Goal: Task Accomplishment & Management: Complete application form

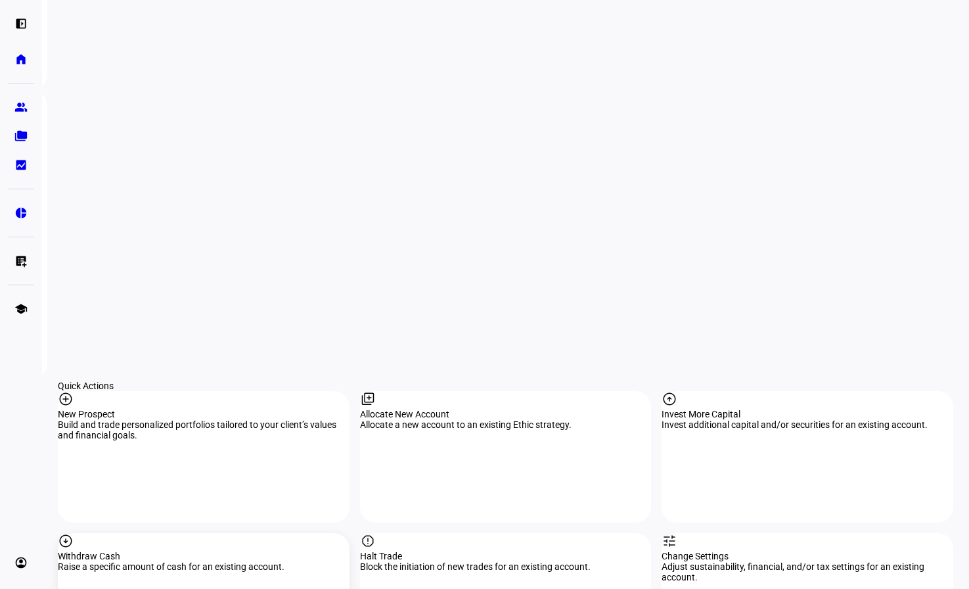
scroll to position [1051, 0]
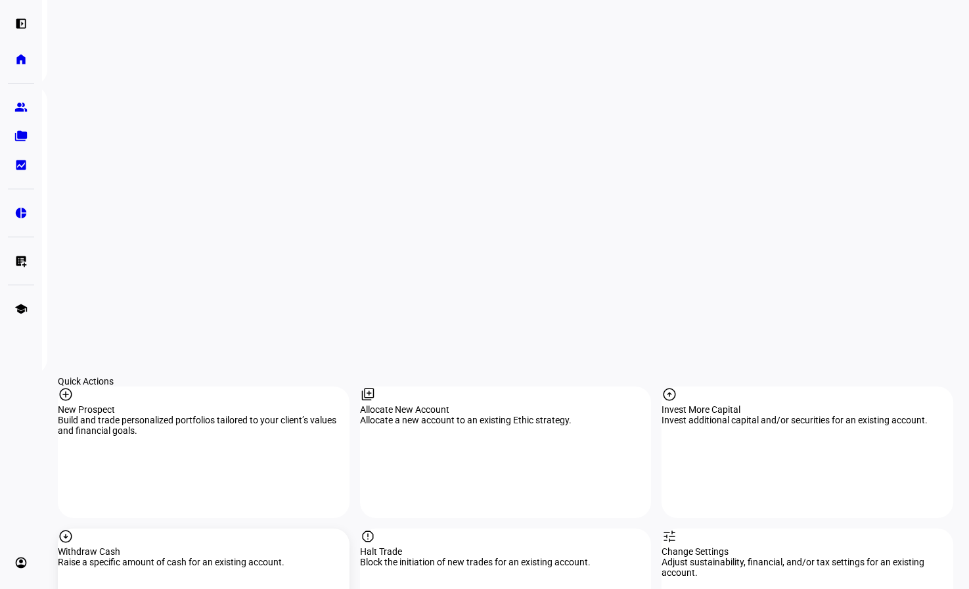
click at [147, 546] on div "Withdraw Cash" at bounding box center [204, 551] width 292 height 11
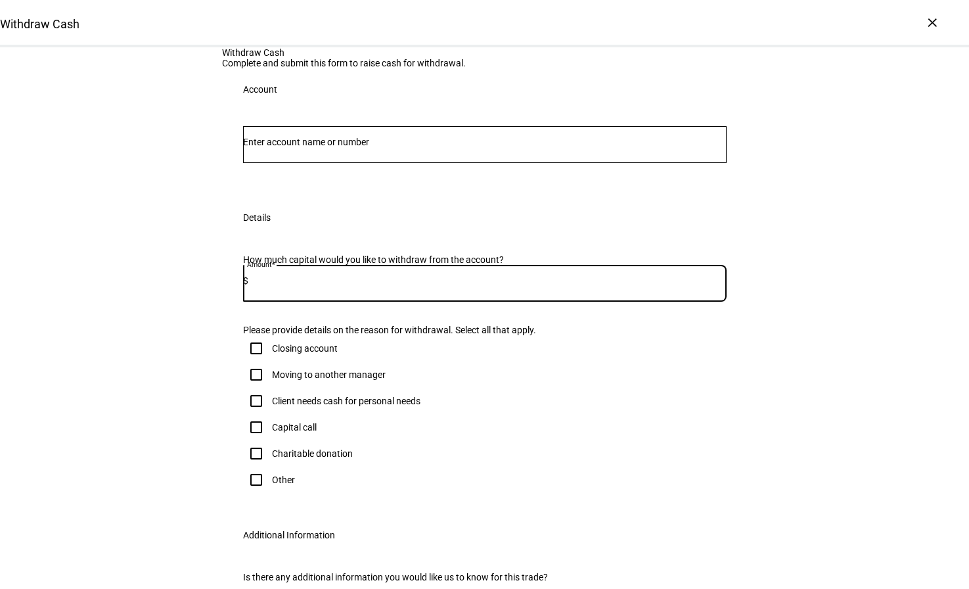
click at [295, 286] on input at bounding box center [487, 280] width 478 height 11
paste input "11,320.75"
type input "11,320.75"
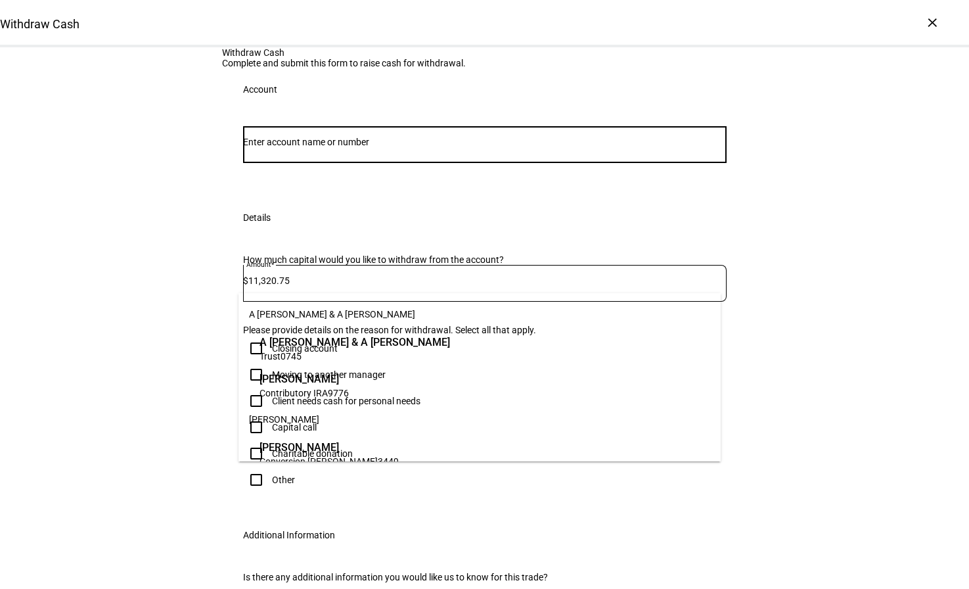
click at [323, 147] on input "Number" at bounding box center [485, 142] width 484 height 11
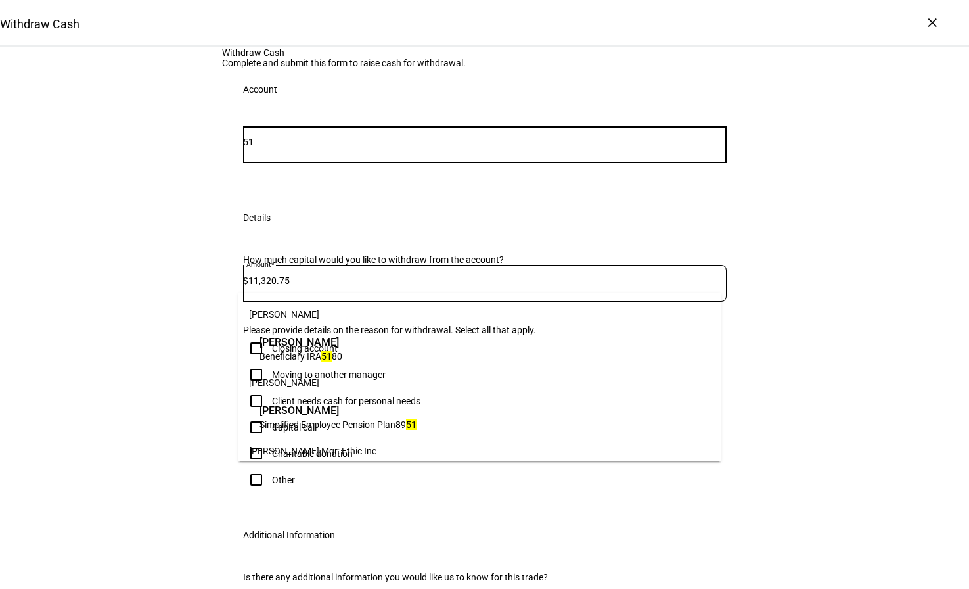
type input "5"
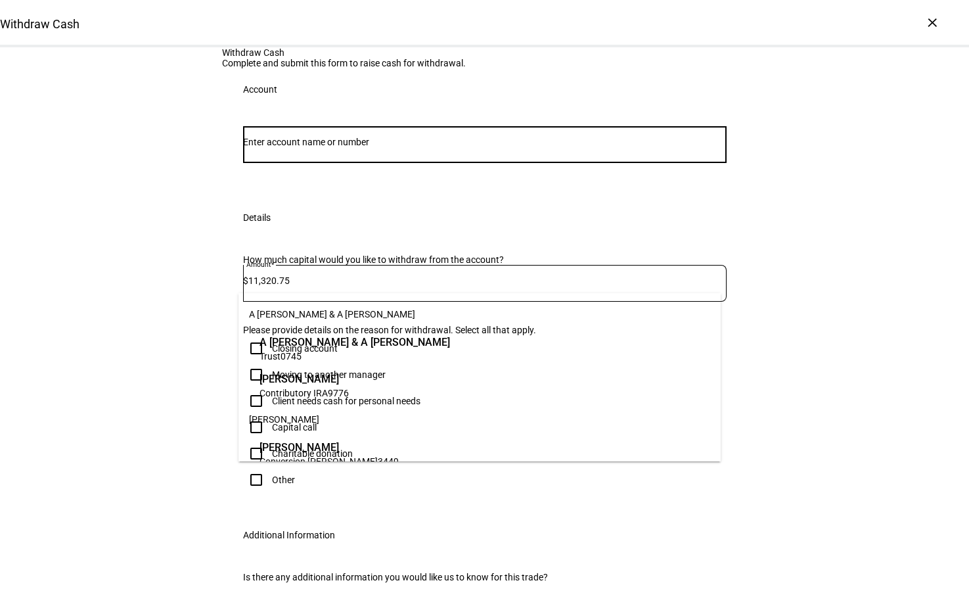
type input "c"
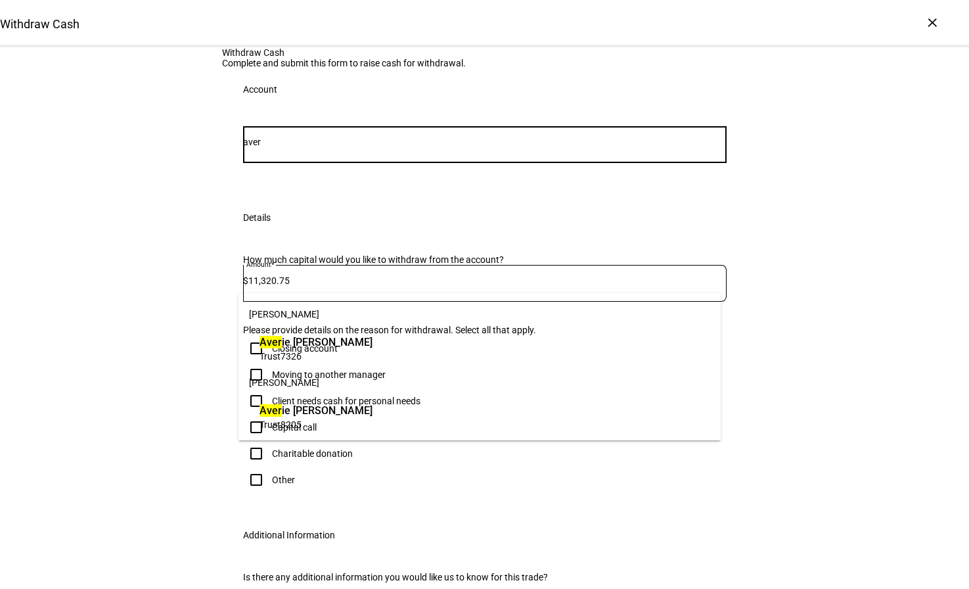
type input "aver"
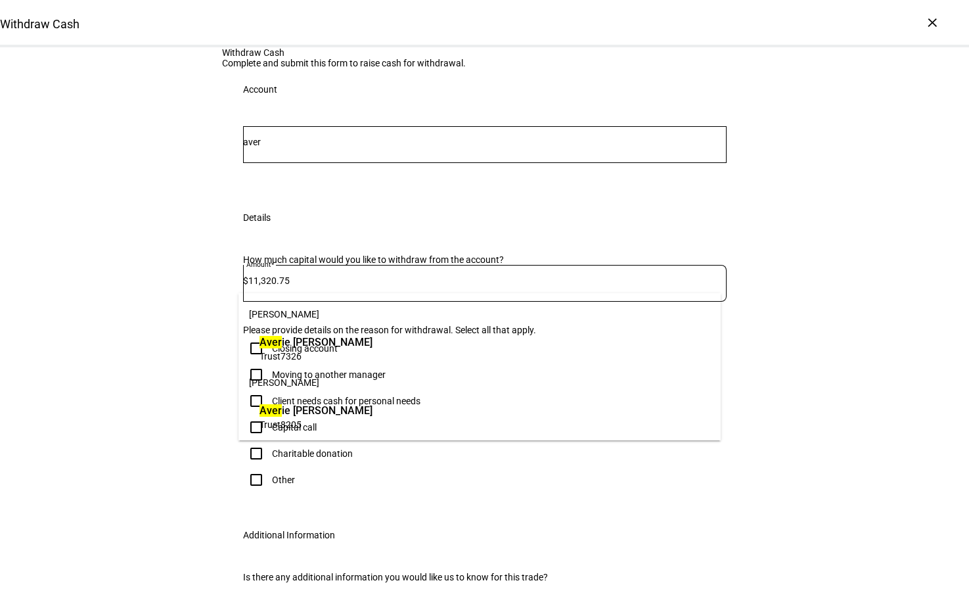
click at [340, 414] on span "Aver ie [PERSON_NAME]" at bounding box center [316, 410] width 113 height 15
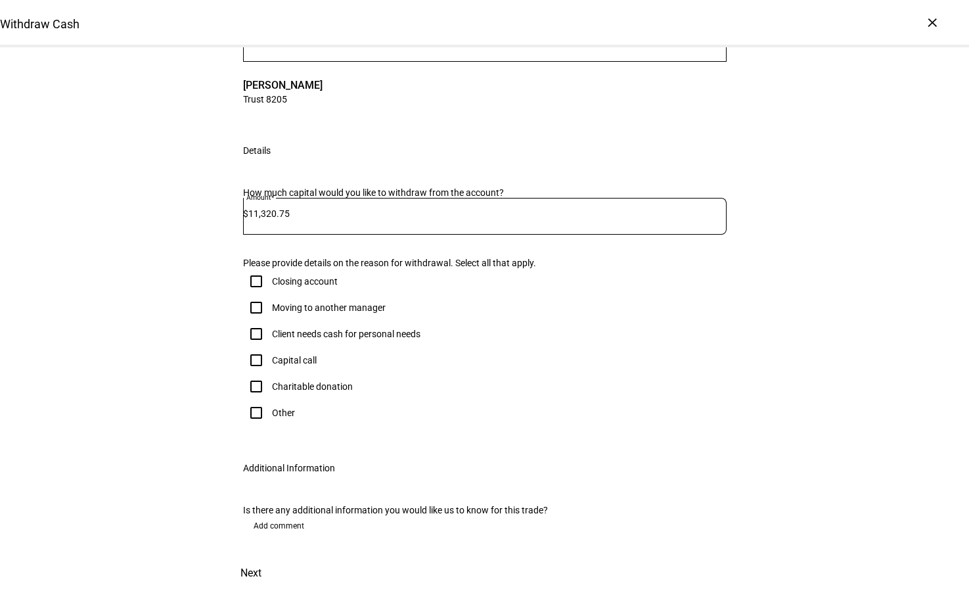
scroll to position [197, 0]
click at [251, 426] on input "Other" at bounding box center [256, 412] width 26 height 26
checkbox input "true"
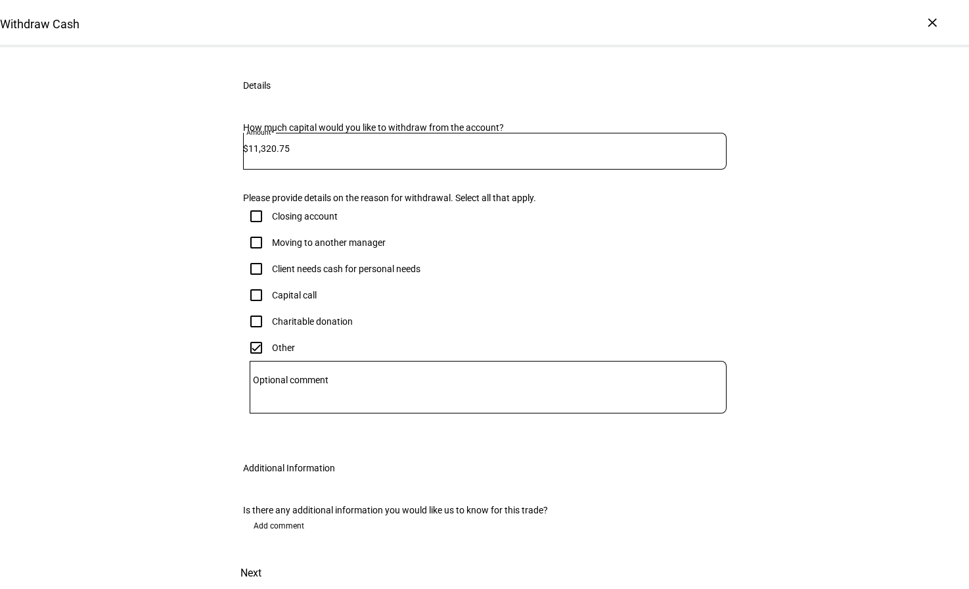
scroll to position [432, 0]
click at [322, 374] on mat-label "Optional comment" at bounding box center [291, 379] width 76 height 11
click at [322, 371] on textarea "Optional comment" at bounding box center [488, 387] width 477 height 32
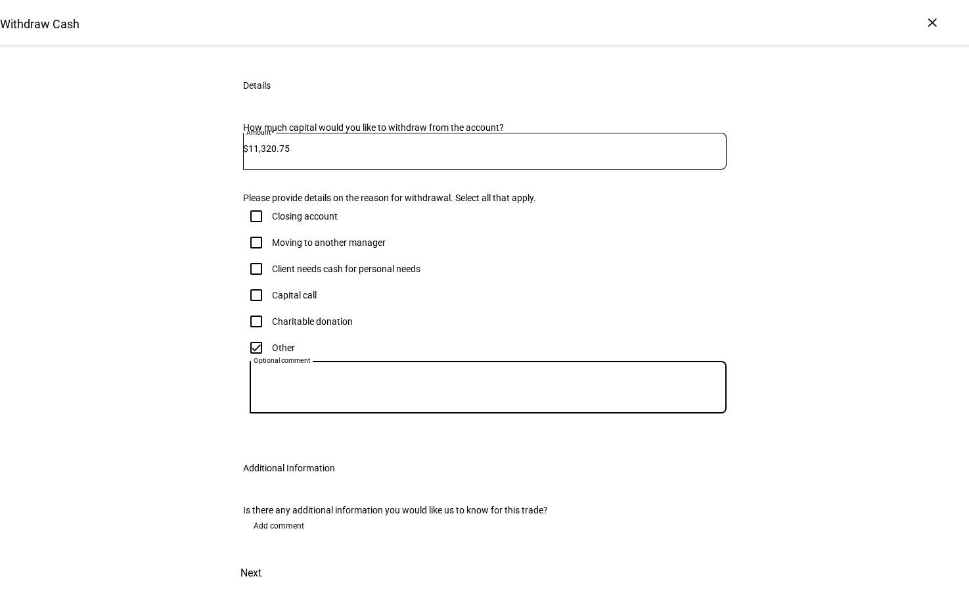
type textarea "q"
type textarea "Quarterly withdrawal"
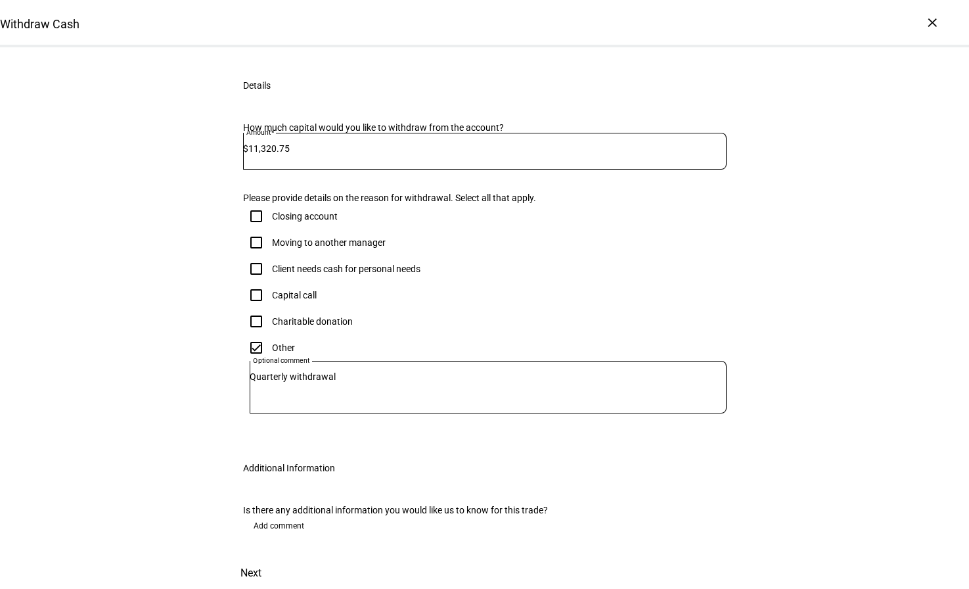
click at [261, 557] on span "Next" at bounding box center [250, 573] width 21 height 32
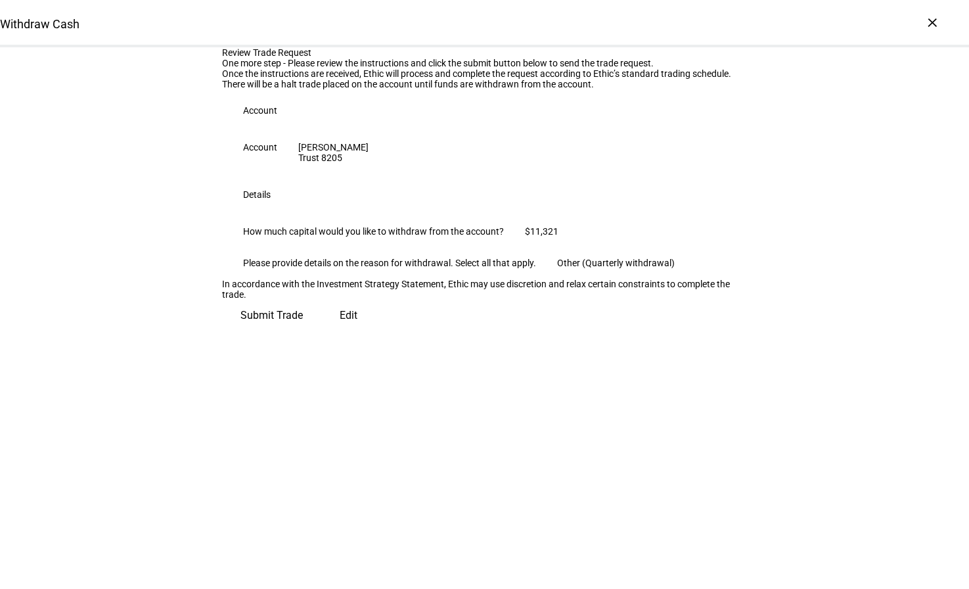
scroll to position [44, 0]
click at [340, 331] on span "Edit" at bounding box center [349, 316] width 18 height 32
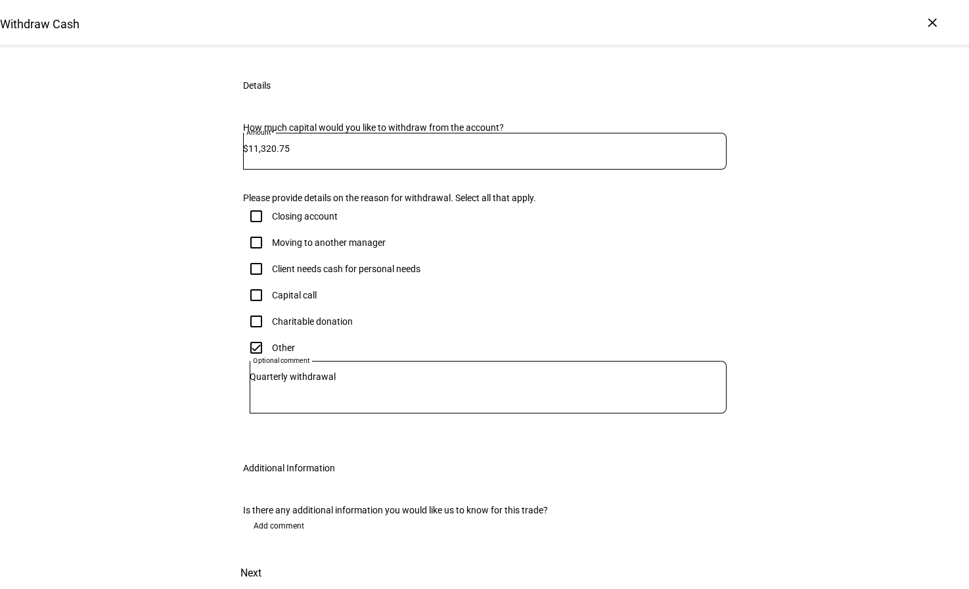
scroll to position [432, 0]
click at [344, 515] on div "Add comment" at bounding box center [485, 525] width 484 height 21
click at [261, 557] on span "Next" at bounding box center [250, 573] width 21 height 32
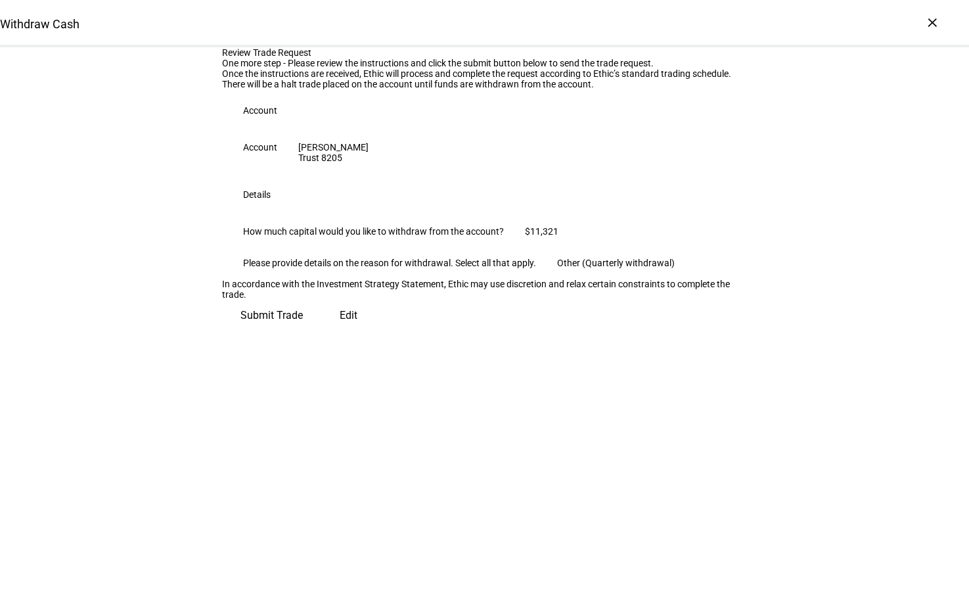
scroll to position [44, 0]
click at [303, 331] on span "Submit Trade" at bounding box center [271, 316] width 62 height 32
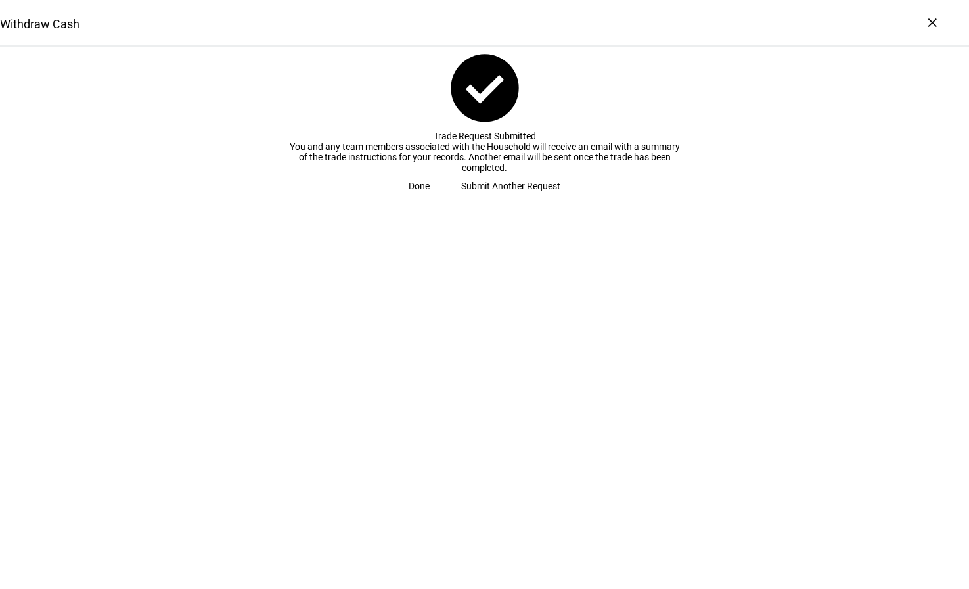
click at [445, 199] on span at bounding box center [419, 186] width 53 height 26
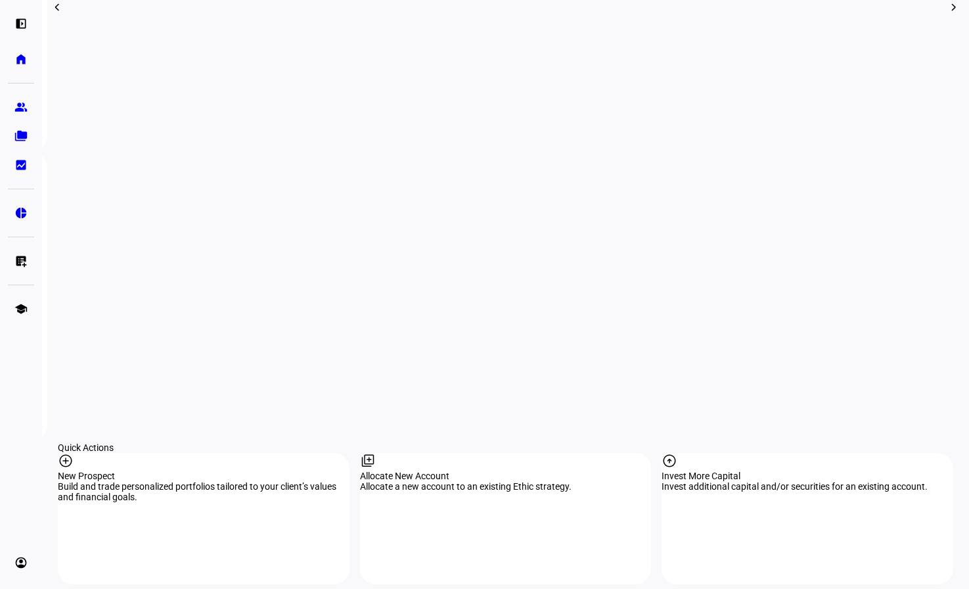
scroll to position [985, 0]
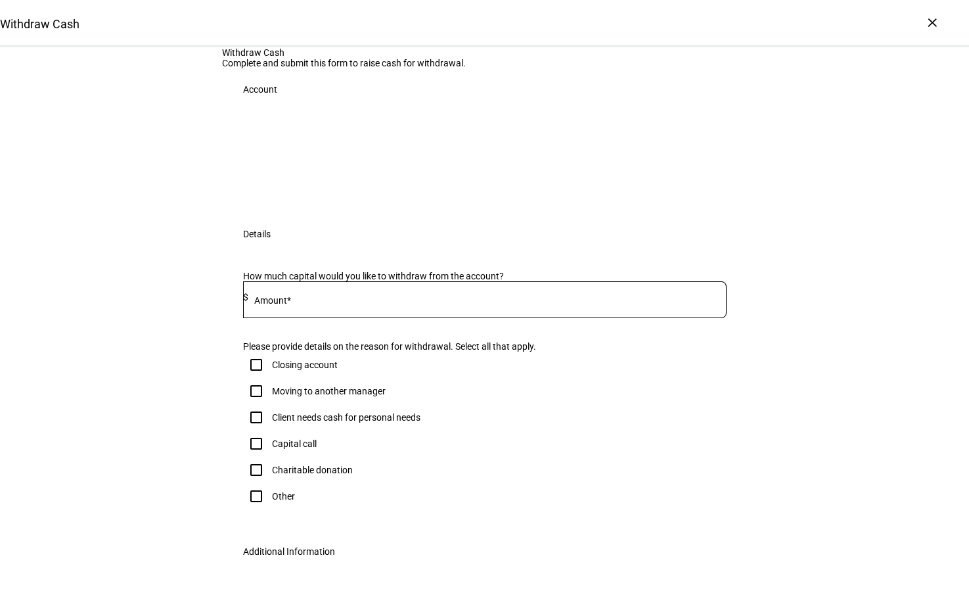
drag, startPoint x: 275, startPoint y: 442, endPoint x: 261, endPoint y: 442, distance: 13.8
click at [261, 305] on mat-label "Amount*" at bounding box center [272, 300] width 37 height 11
paste input "3,180.75"
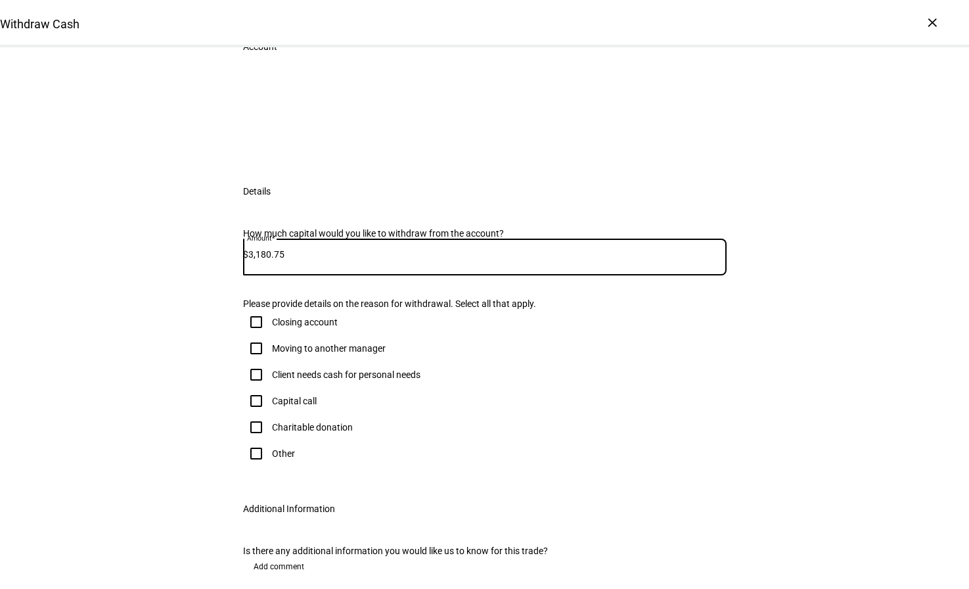
scroll to position [66, 0]
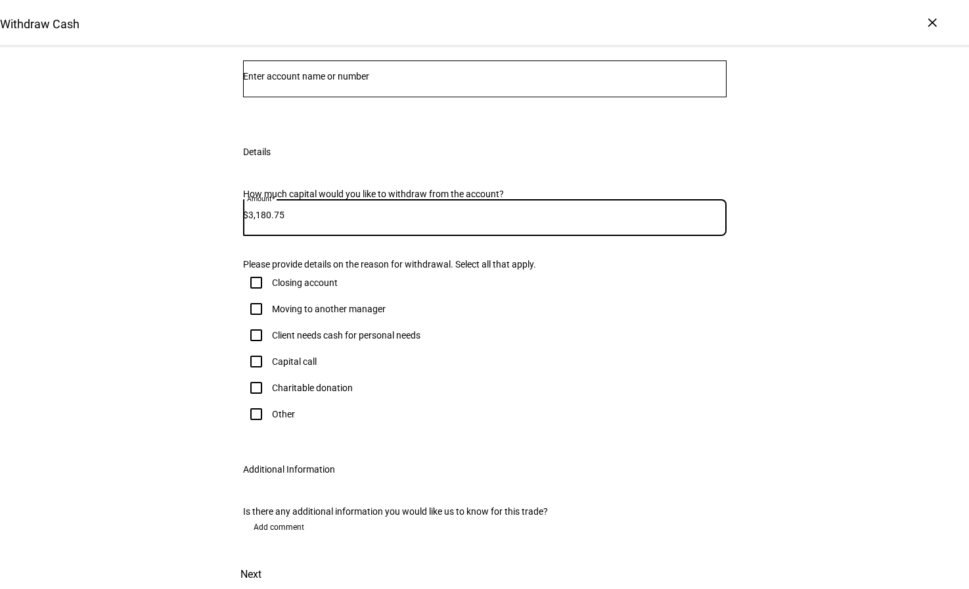
type input "3,180.75"
click at [346, 81] on input "Number" at bounding box center [485, 76] width 484 height 11
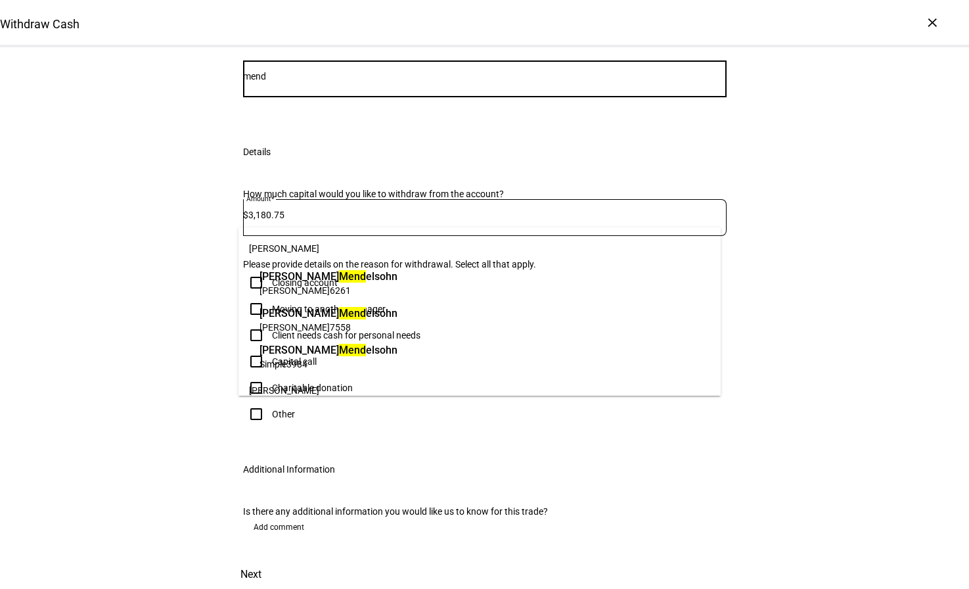
type input "mend"
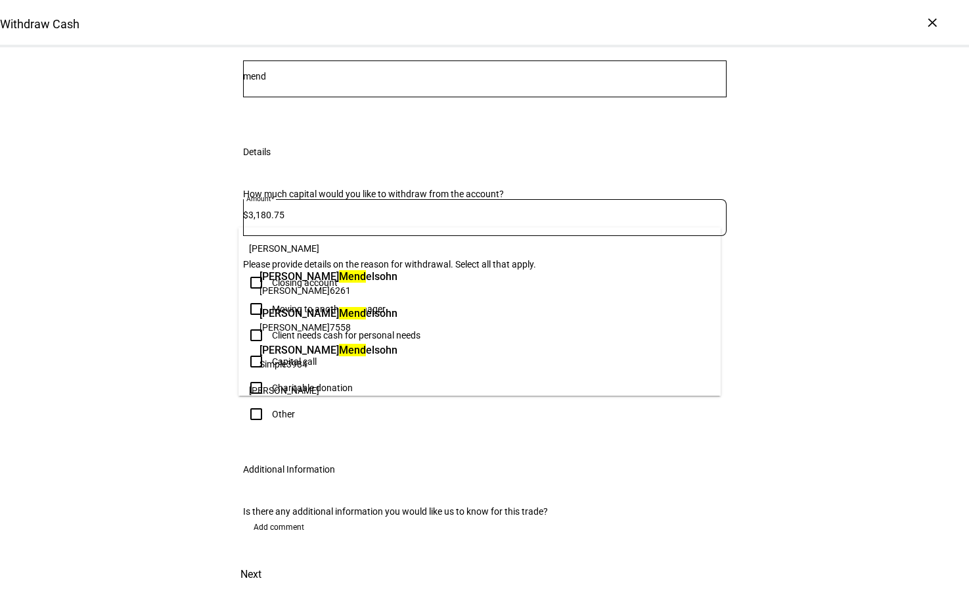
click at [396, 317] on span "[PERSON_NAME] Mend elsohn" at bounding box center [329, 312] width 138 height 15
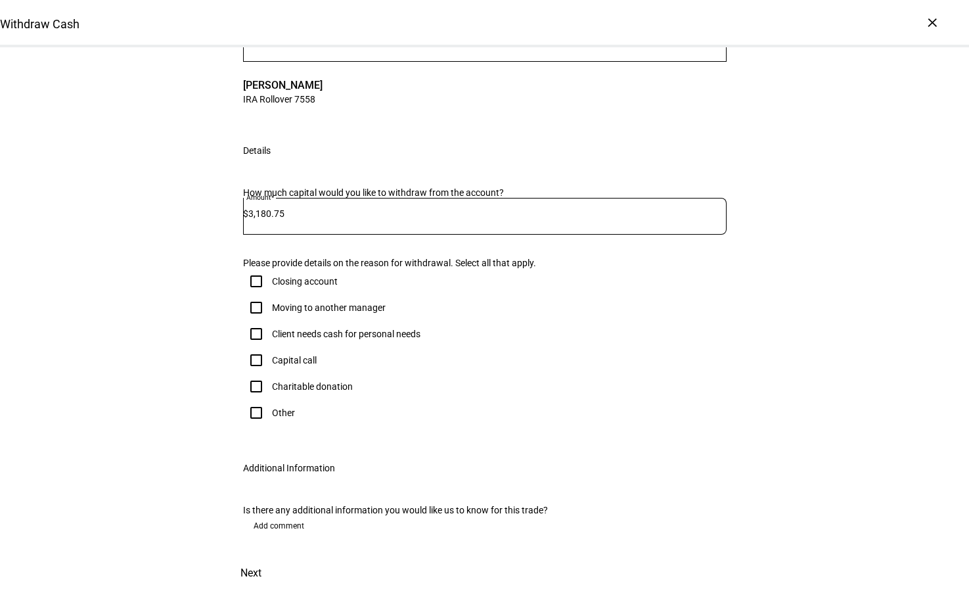
scroll to position [369, 0]
click at [251, 399] on input "Other" at bounding box center [256, 412] width 26 height 26
checkbox input "true"
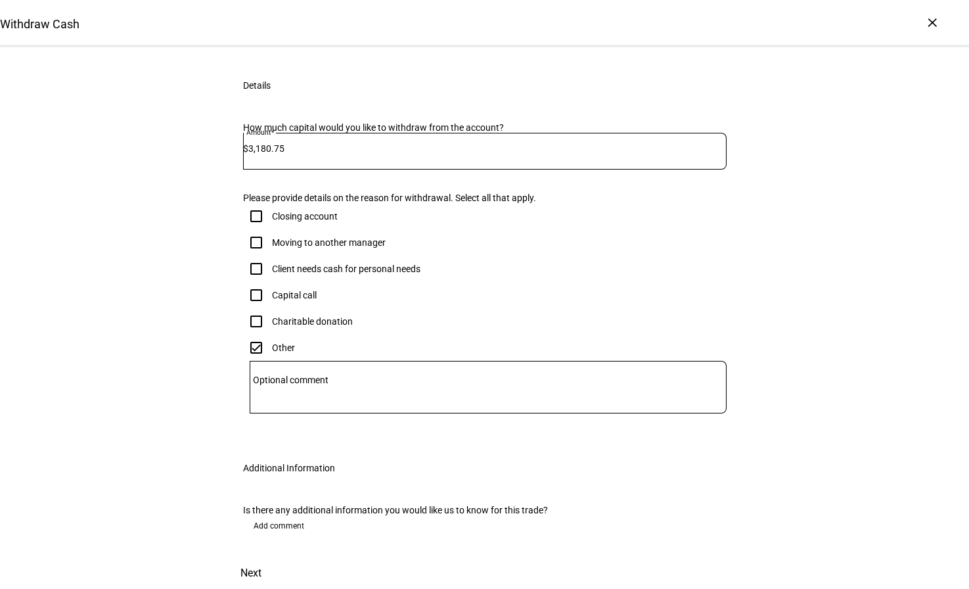
drag, startPoint x: 294, startPoint y: 353, endPoint x: 309, endPoint y: 362, distance: 17.4
click at [294, 361] on div "Optional comment" at bounding box center [488, 387] width 477 height 53
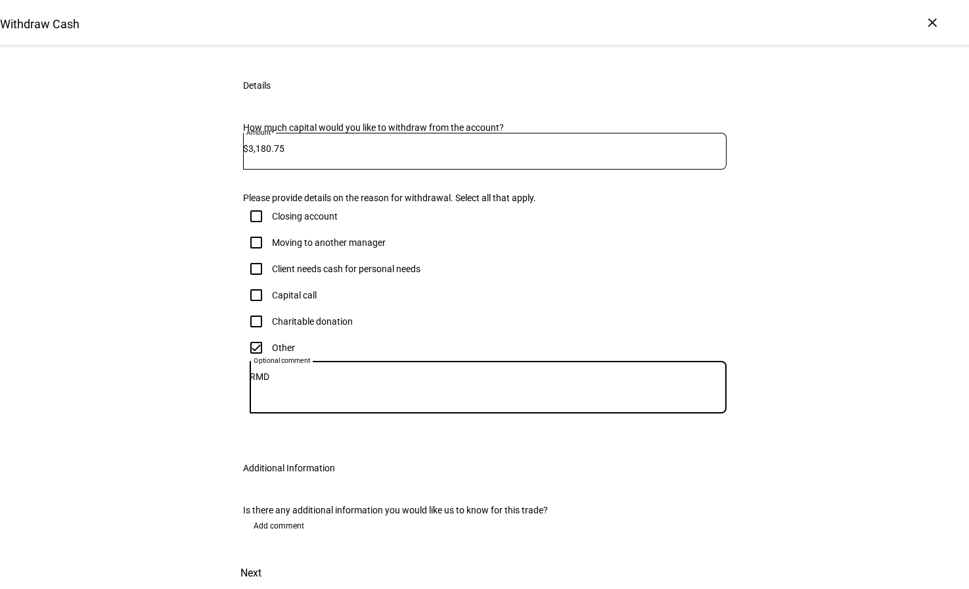
scroll to position [432, 0]
type textarea "RMD"
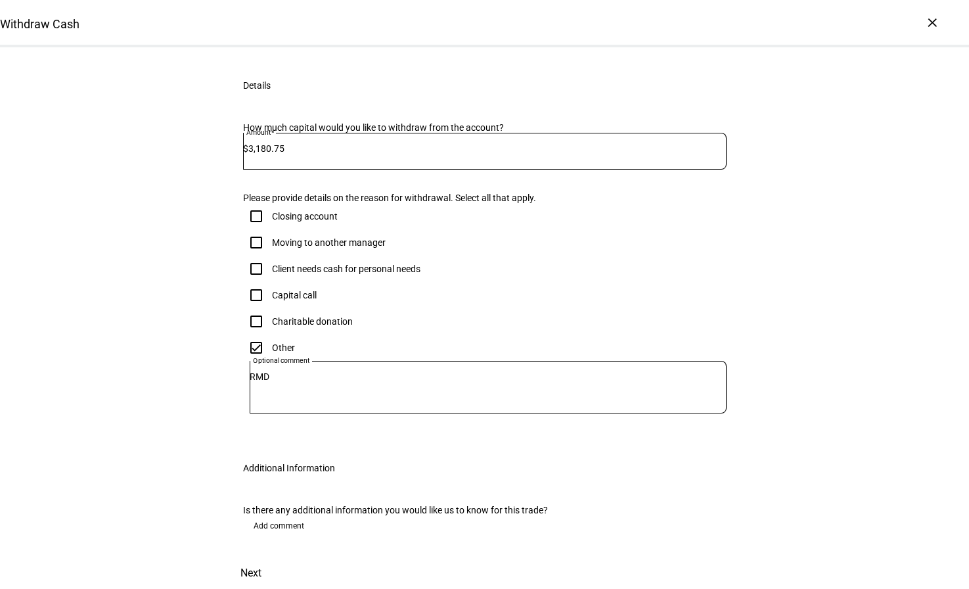
click at [280, 557] on span at bounding box center [251, 573] width 58 height 32
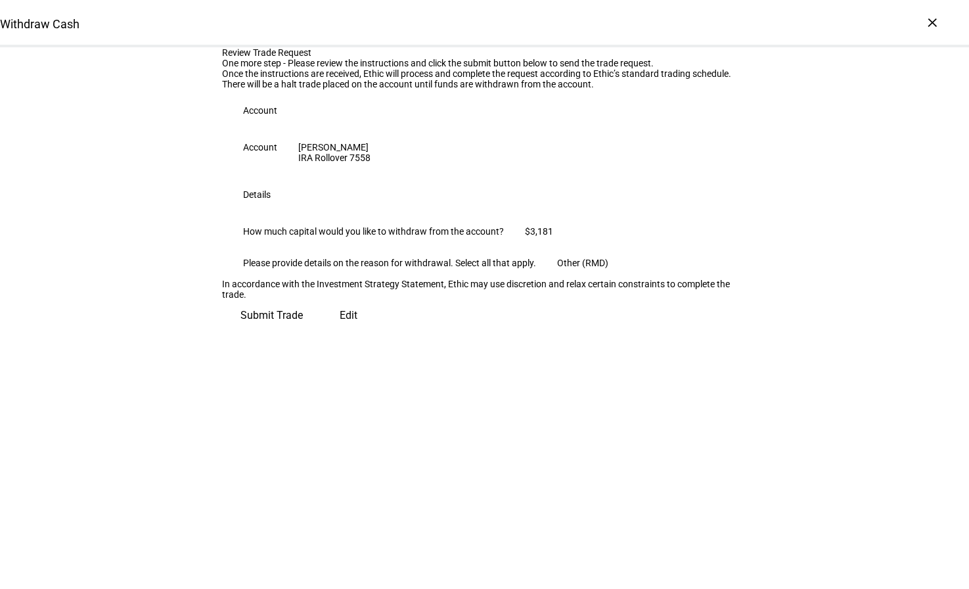
scroll to position [44, 0]
click at [303, 331] on span "Submit Trade" at bounding box center [271, 316] width 62 height 32
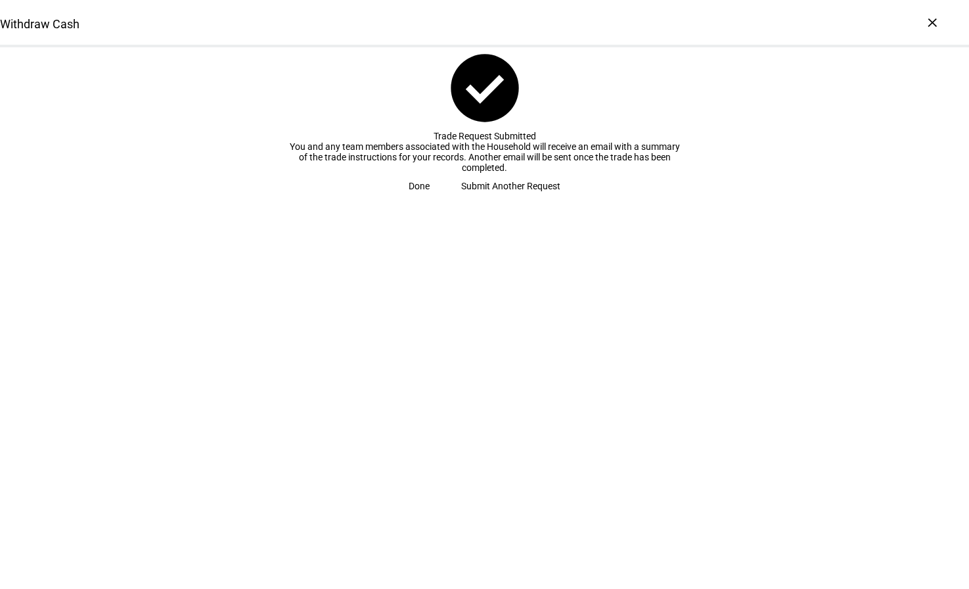
click at [493, 199] on span "Submit Another Request" at bounding box center [510, 186] width 99 height 26
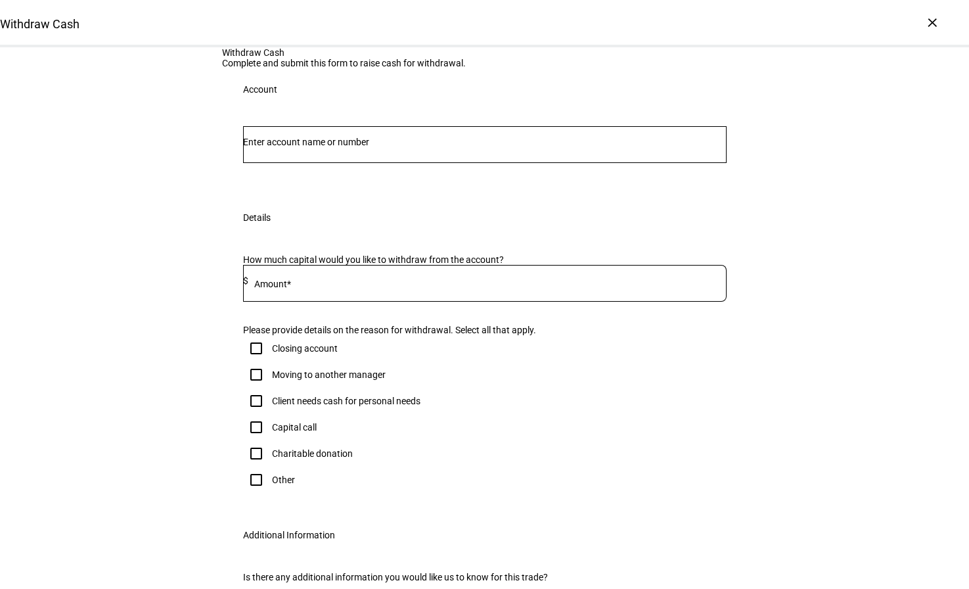
click at [334, 147] on input "Number" at bounding box center [485, 142] width 484 height 11
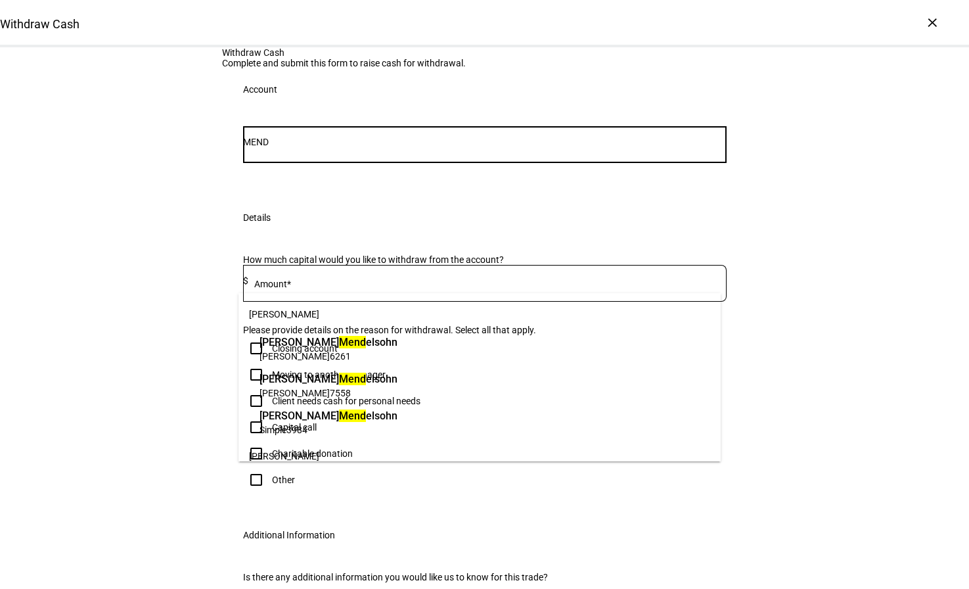
type input "MEND"
click at [351, 353] on span "[PERSON_NAME] 6261" at bounding box center [329, 356] width 138 height 12
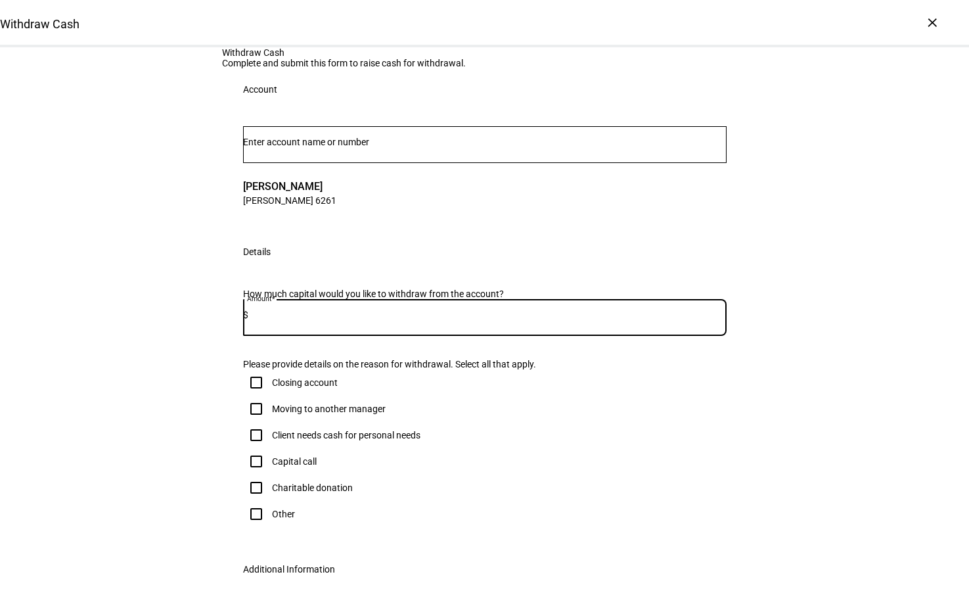
paste input "8,190.41"
type input "8,190.41"
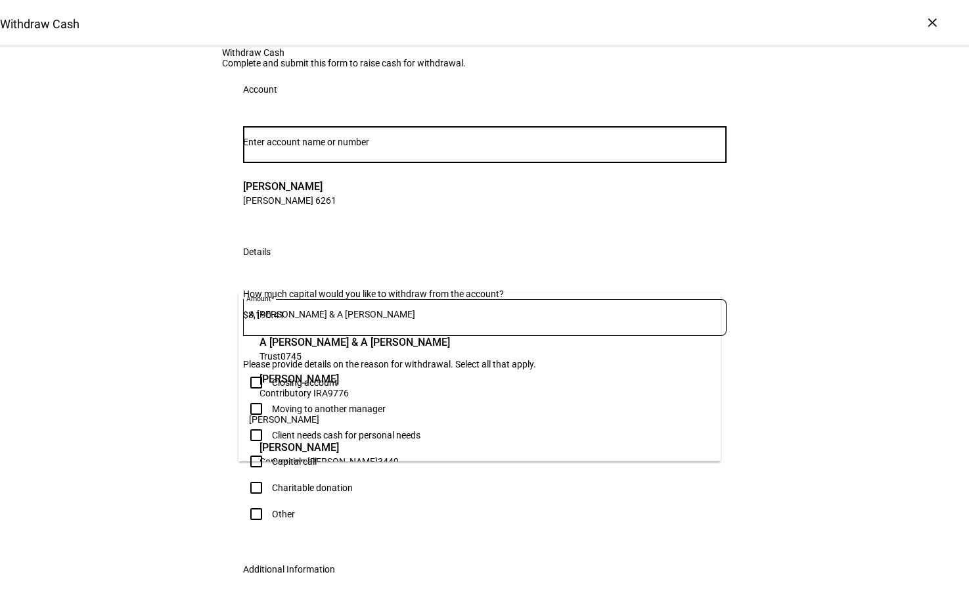
click at [315, 147] on input "Number" at bounding box center [485, 142] width 484 height 11
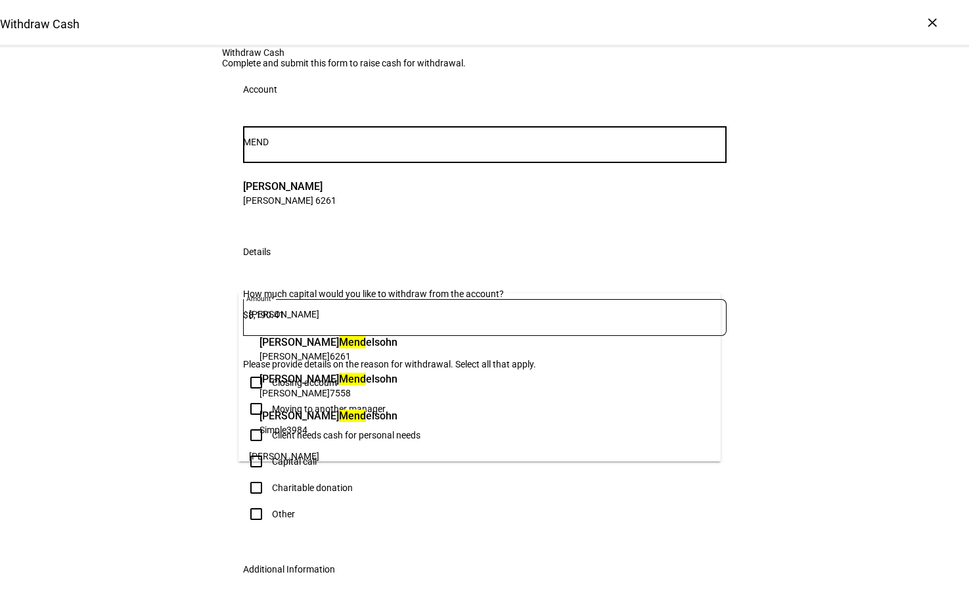
type input "MEND"
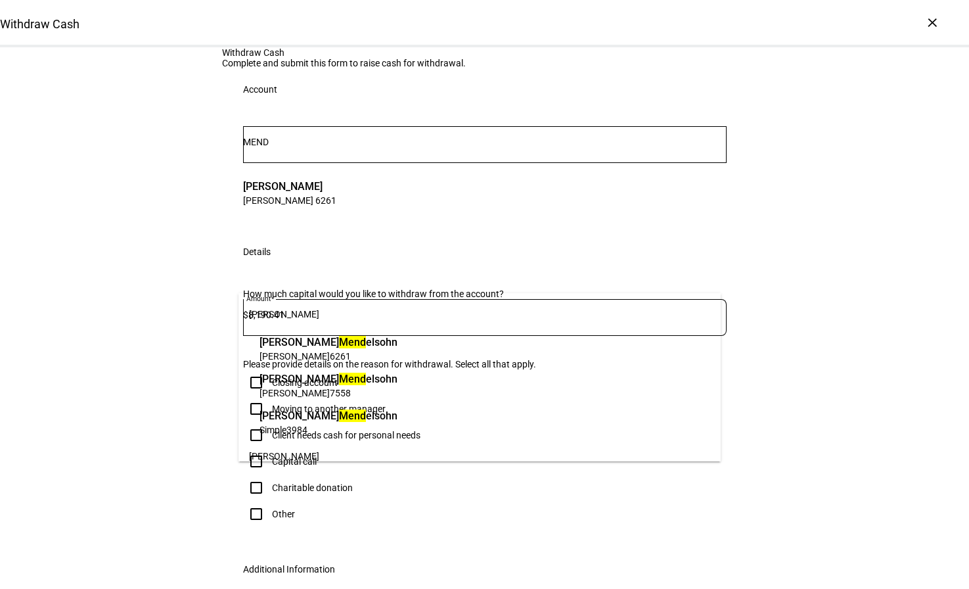
click at [369, 417] on span "[PERSON_NAME] Mend elsohn" at bounding box center [329, 415] width 138 height 15
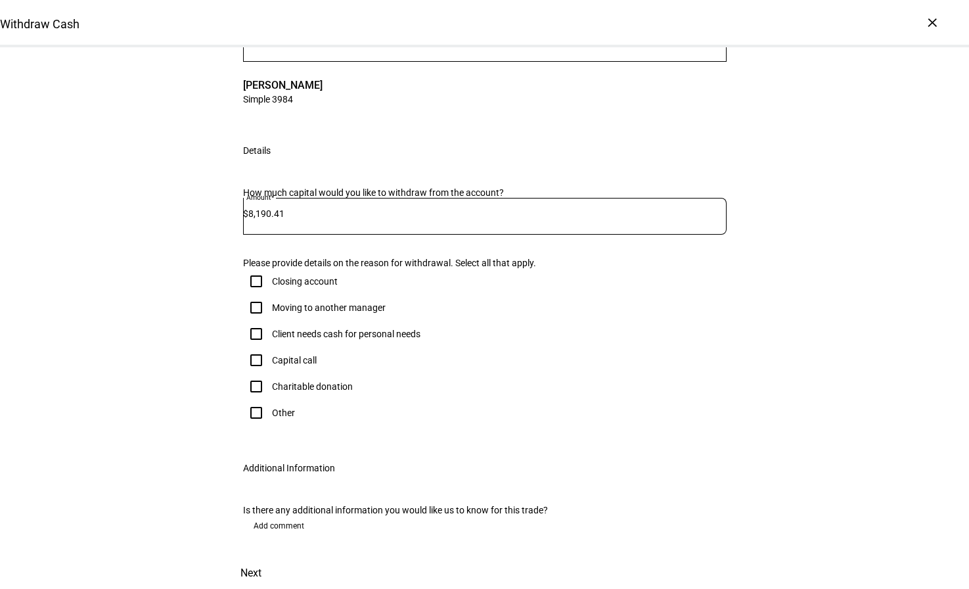
scroll to position [328, 0]
click at [252, 399] on input "Other" at bounding box center [256, 412] width 26 height 26
checkbox input "true"
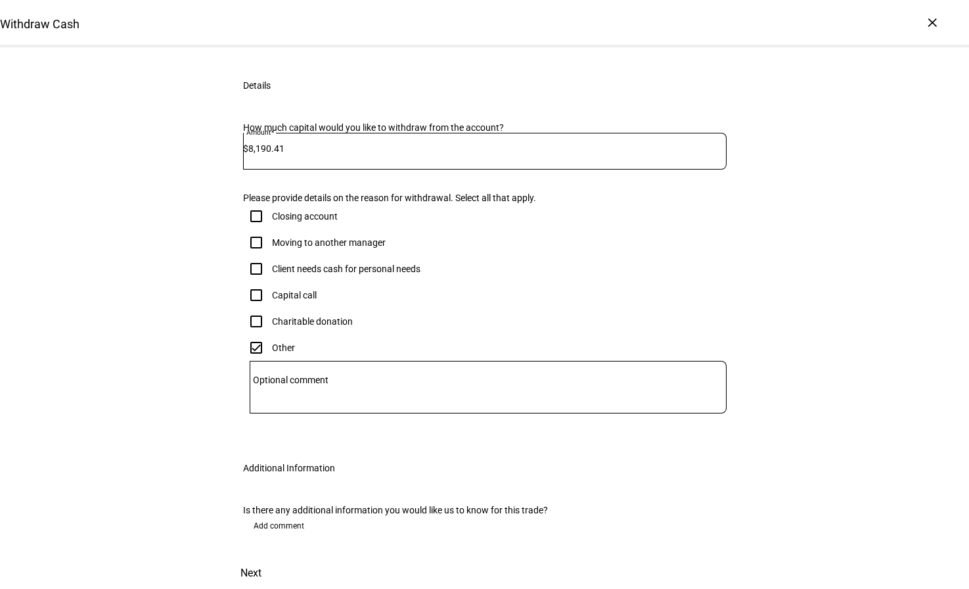
click at [328, 385] on mat-label "Optional comment" at bounding box center [291, 379] width 76 height 11
click at [329, 386] on textarea "Optional comment" at bounding box center [488, 387] width 477 height 32
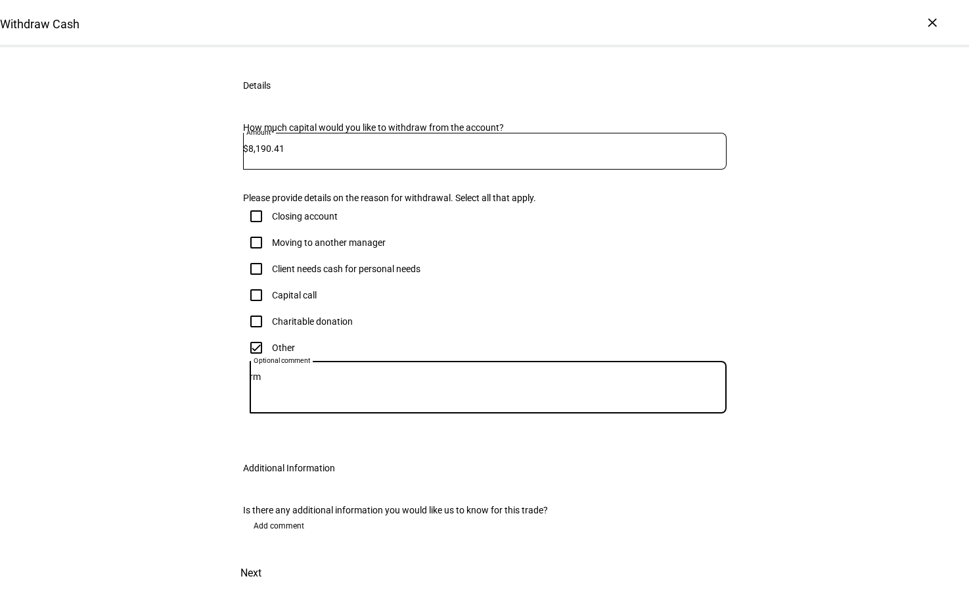
type textarea "r"
type textarea "RMD"
click at [261, 557] on span "Next" at bounding box center [250, 573] width 21 height 32
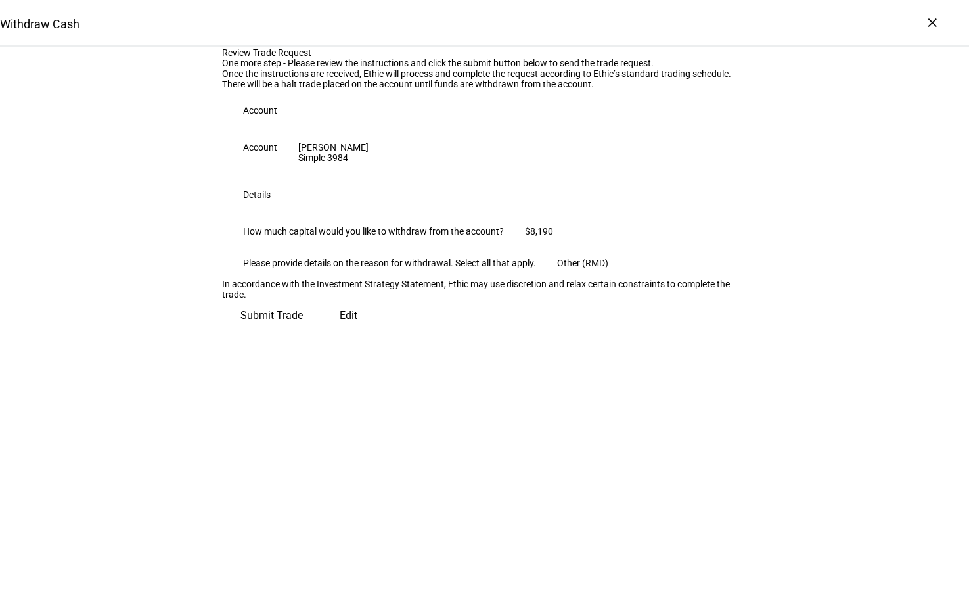
scroll to position [44, 0]
click at [303, 331] on span "Submit Trade" at bounding box center [271, 316] width 62 height 32
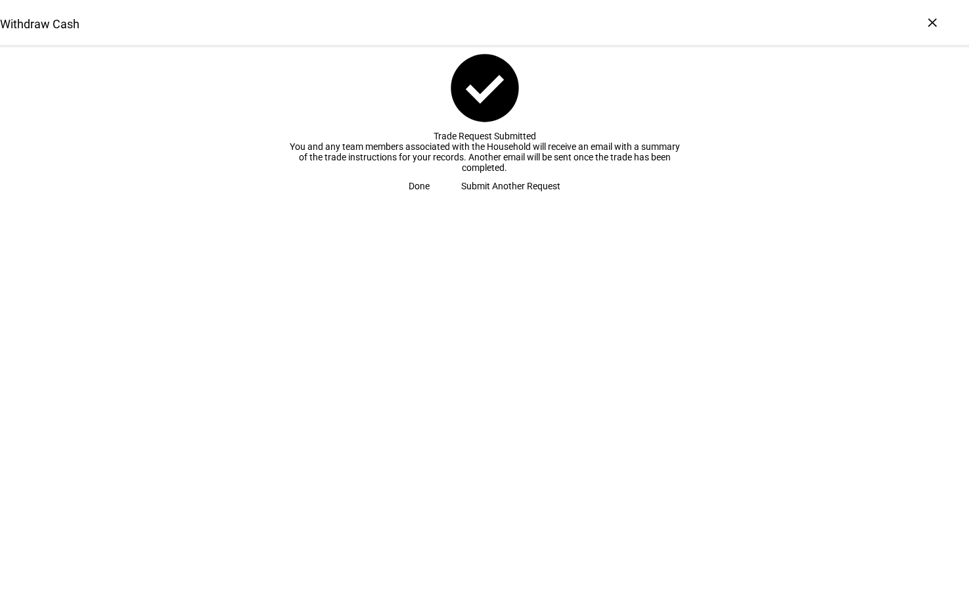
click at [519, 199] on span "Submit Another Request" at bounding box center [510, 186] width 99 height 26
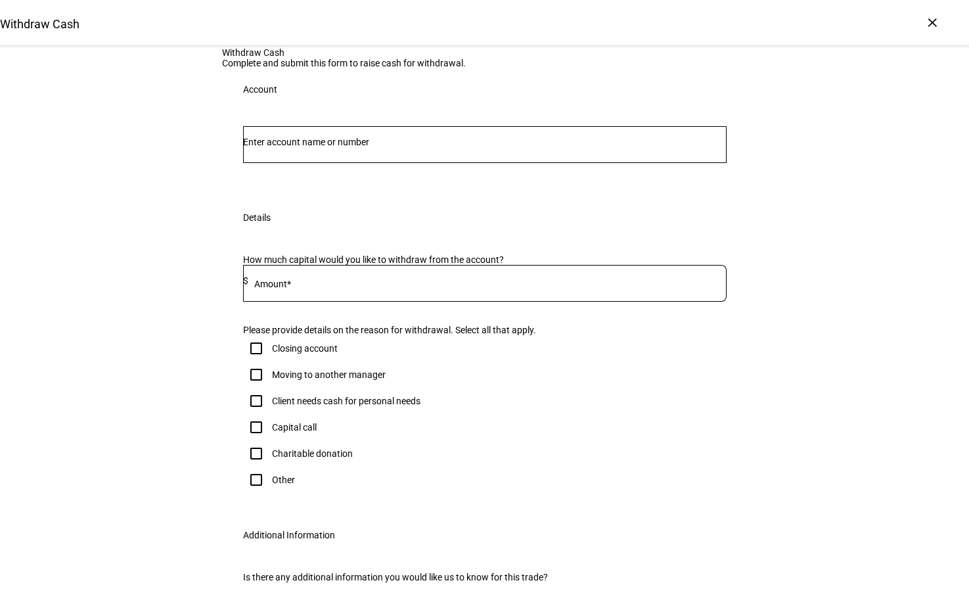
click at [334, 147] on input "Number" at bounding box center [485, 142] width 484 height 11
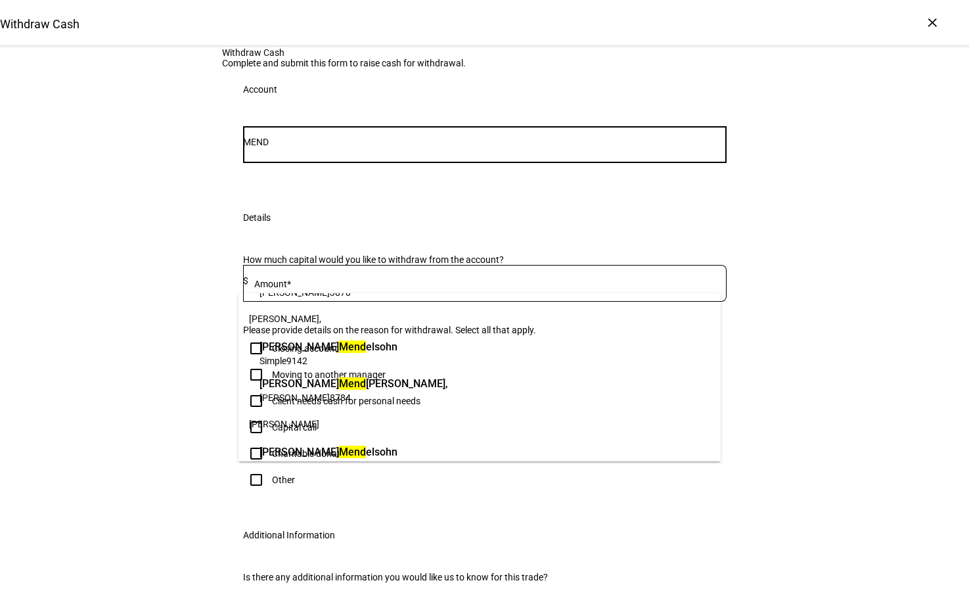
scroll to position [373, 0]
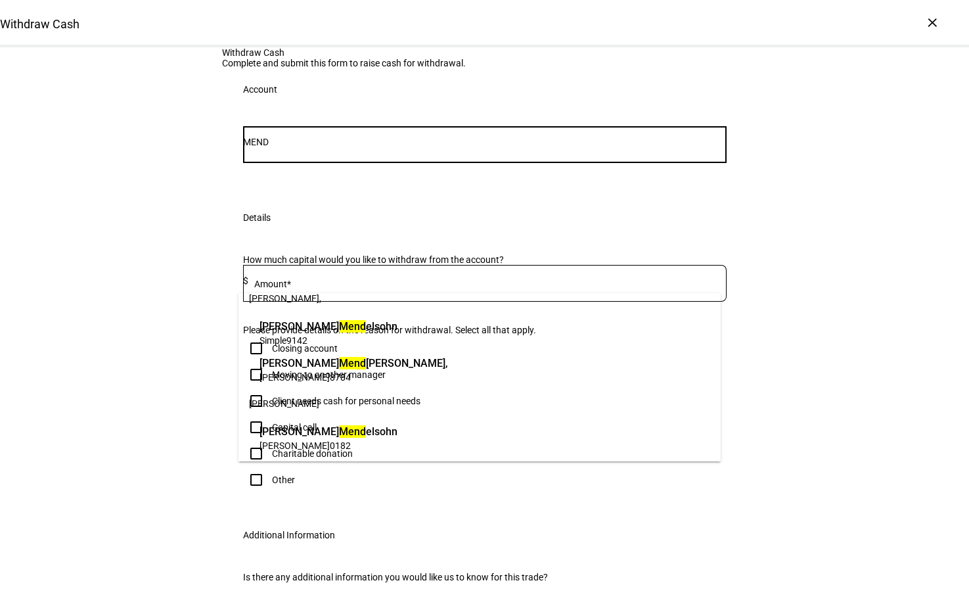
type input "MEND"
click at [307, 336] on span "9142" at bounding box center [296, 340] width 21 height 11
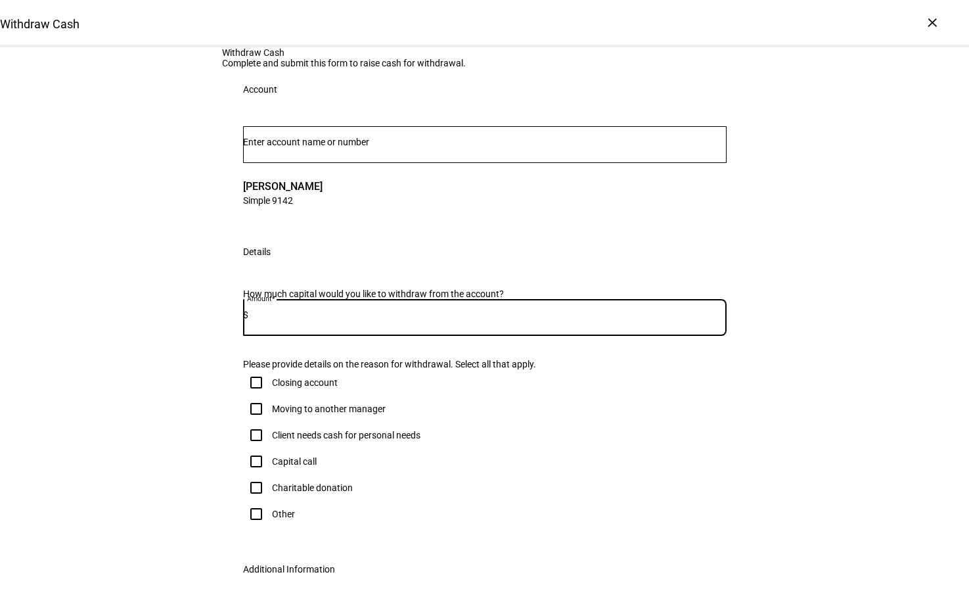
paste input "8,072.31"
type input "8,072.31"
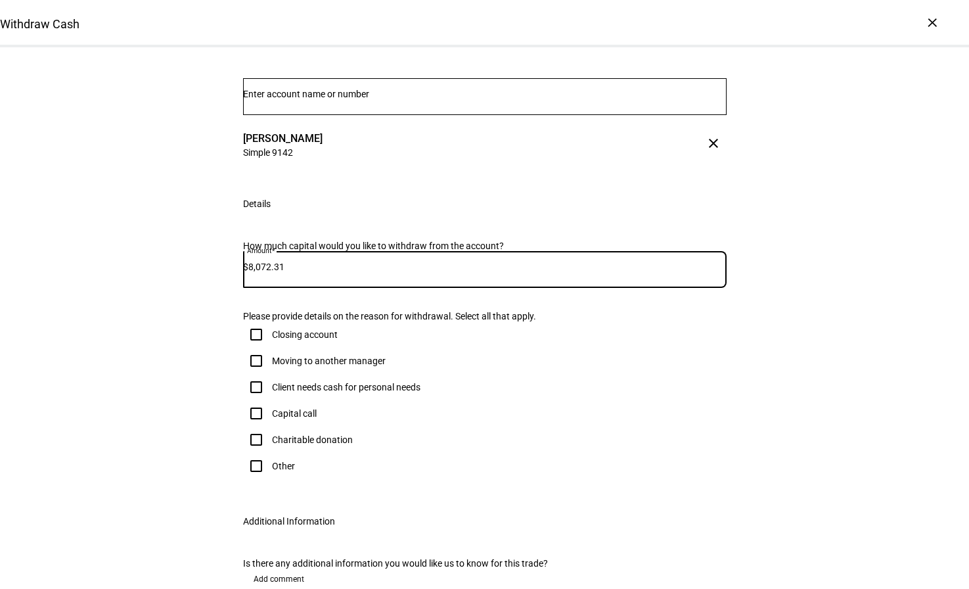
scroll to position [131, 0]
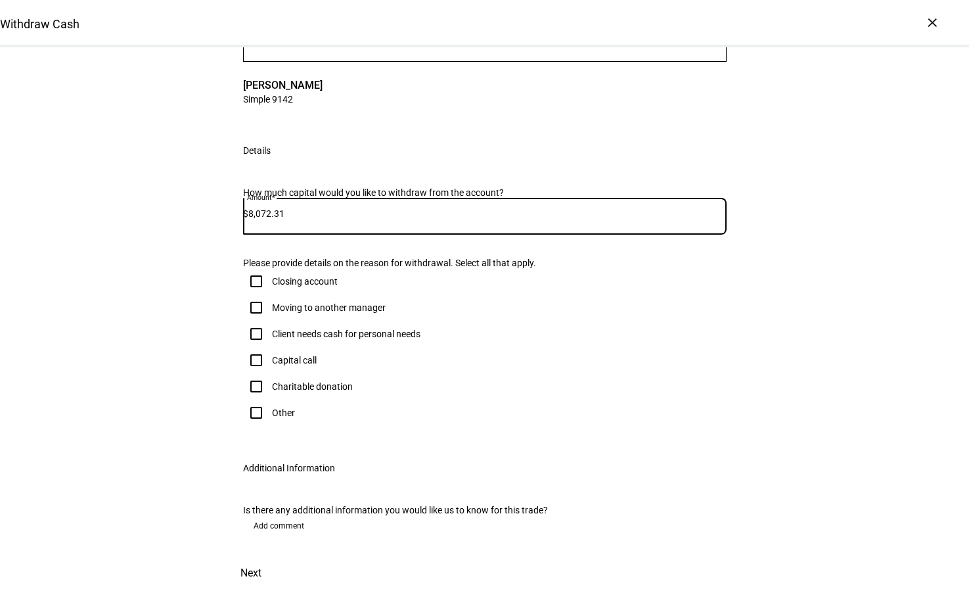
click at [258, 426] on input "Other" at bounding box center [256, 412] width 26 height 26
checkbox input "true"
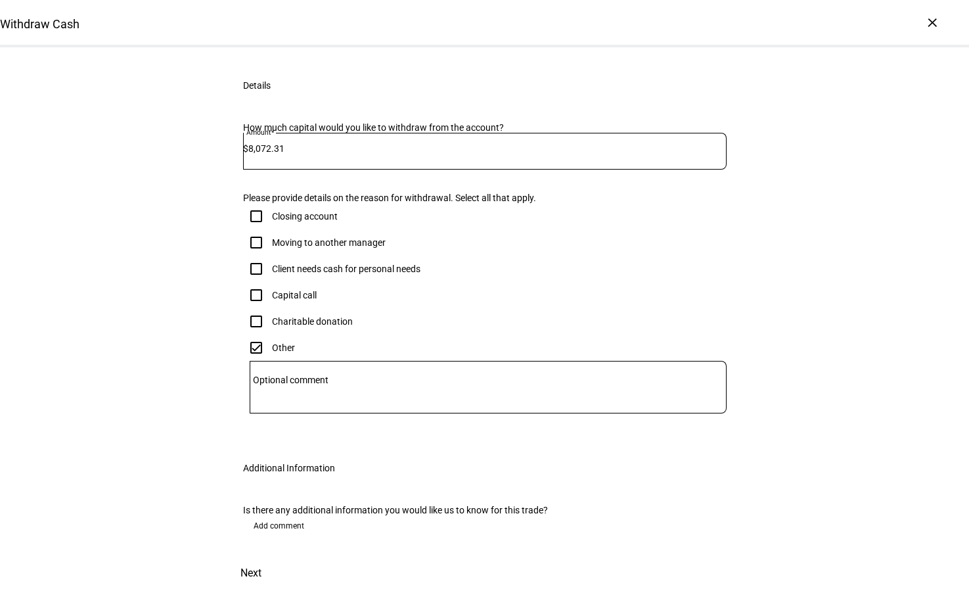
scroll to position [328, 0]
click at [315, 385] on mat-label "Optional comment" at bounding box center [291, 379] width 76 height 11
click at [315, 386] on textarea "Optional comment" at bounding box center [488, 387] width 477 height 32
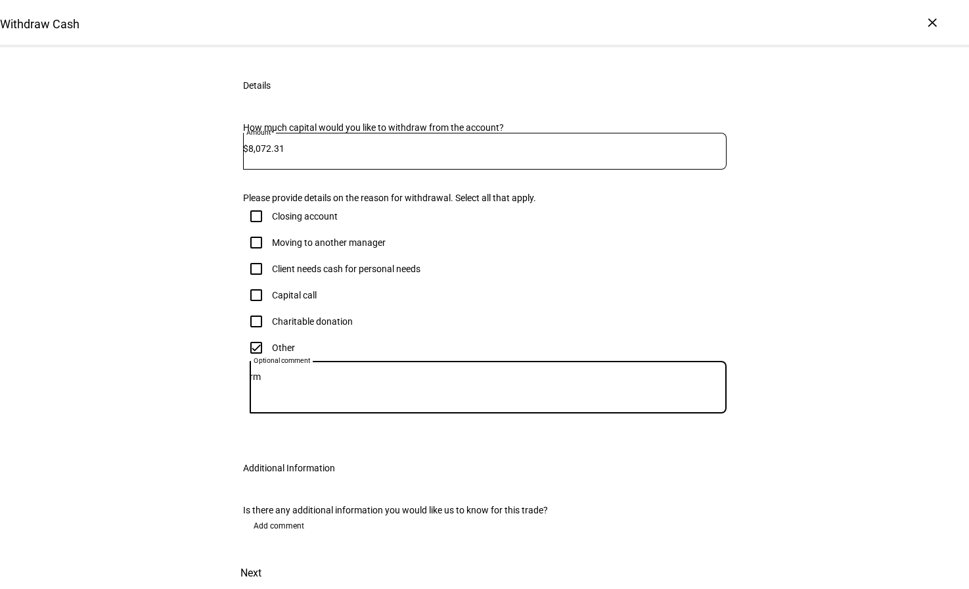
type textarea "r"
type textarea "RMD"
click at [261, 557] on span "Next" at bounding box center [250, 573] width 21 height 32
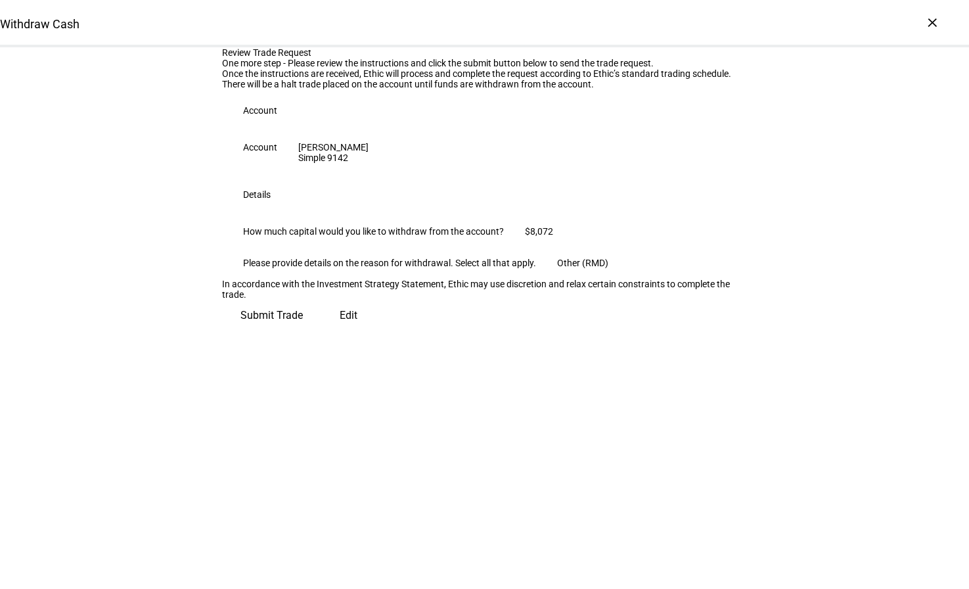
scroll to position [44, 0]
click at [303, 331] on span "Submit Trade" at bounding box center [271, 316] width 62 height 32
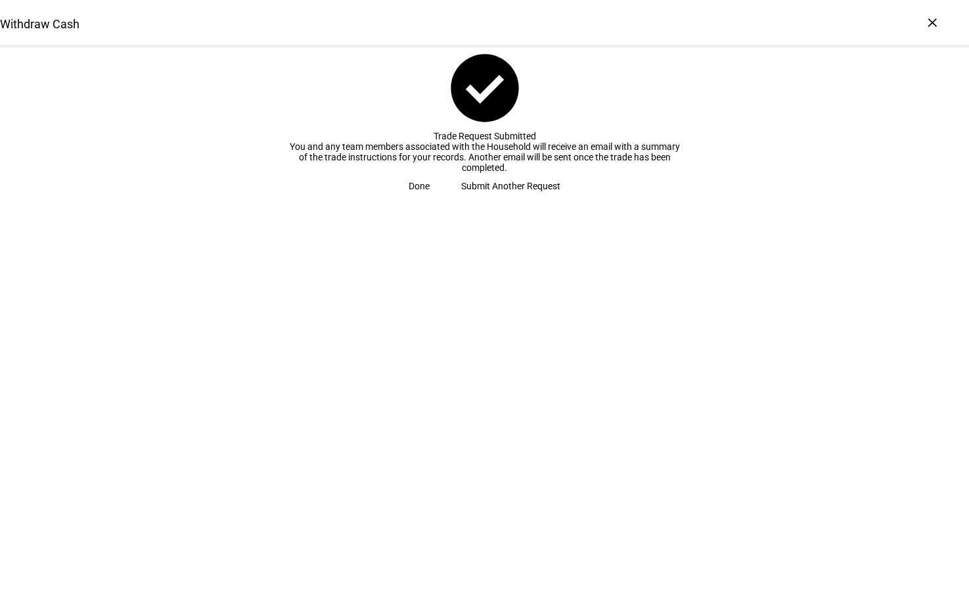
click at [502, 199] on span "Submit Another Request" at bounding box center [510, 186] width 99 height 26
